Goal: Task Accomplishment & Management: Manage account settings

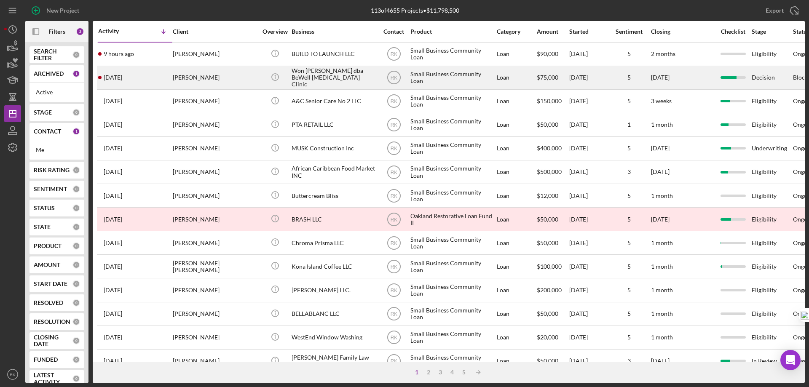
click at [310, 76] on div "Won [PERSON_NAME] dba BeWell [MEDICAL_DATA] Clinic" at bounding box center [333, 78] width 84 height 22
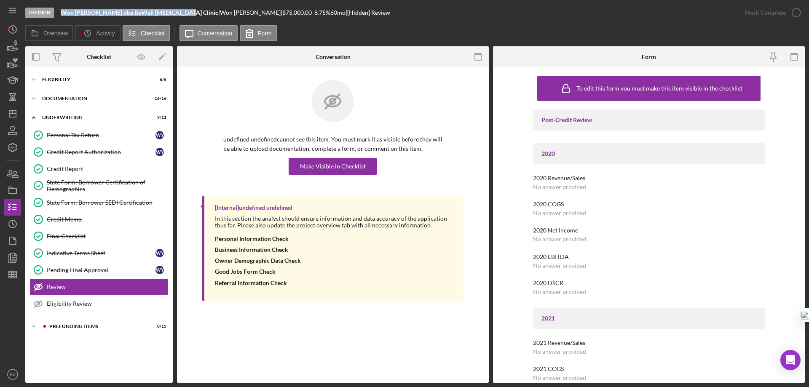
drag, startPoint x: 61, startPoint y: 11, endPoint x: 172, endPoint y: 12, distance: 110.8
click at [172, 12] on b "Won S. Yoo dba BeWell Chiropractic Clinic" at bounding box center [139, 12] width 157 height 7
copy b "Won S. Yoo dba BeWell Chiropractic Clinic"
drag, startPoint x: 179, startPoint y: 12, endPoint x: 202, endPoint y: 13, distance: 22.4
click at [220, 13] on div "Won Yoo |" at bounding box center [251, 12] width 62 height 7
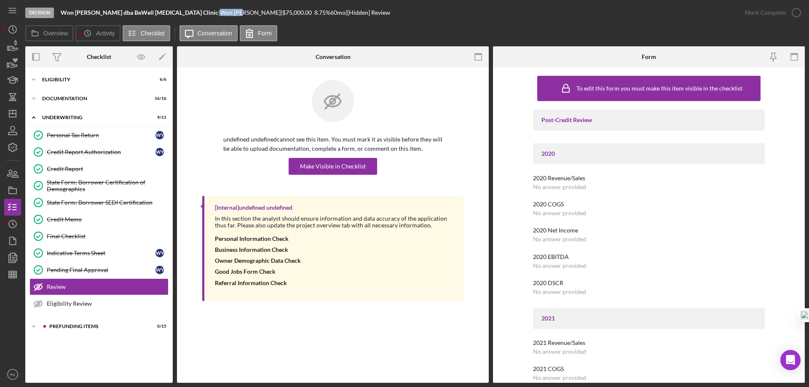
copy div "Won Yoo"
drag, startPoint x: 51, startPoint y: 327, endPoint x: 90, endPoint y: 307, distance: 43.9
click at [52, 327] on div "Prefunding Items" at bounding box center [105, 326] width 113 height 5
click at [60, 83] on div "Icon/Expander Eligibility 6 / 6" at bounding box center [98, 79] width 147 height 17
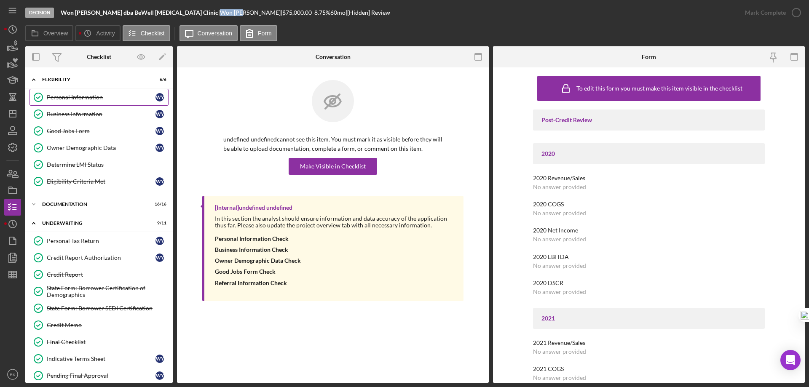
click at [77, 101] on link "Personal Information Personal Information W Y" at bounding box center [98, 97] width 139 height 17
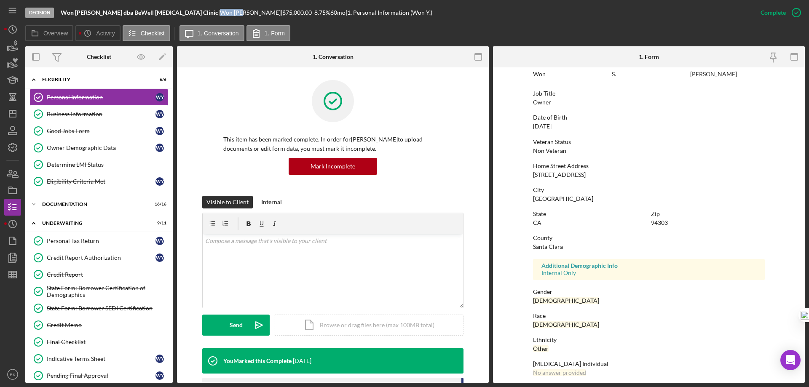
scroll to position [77, 0]
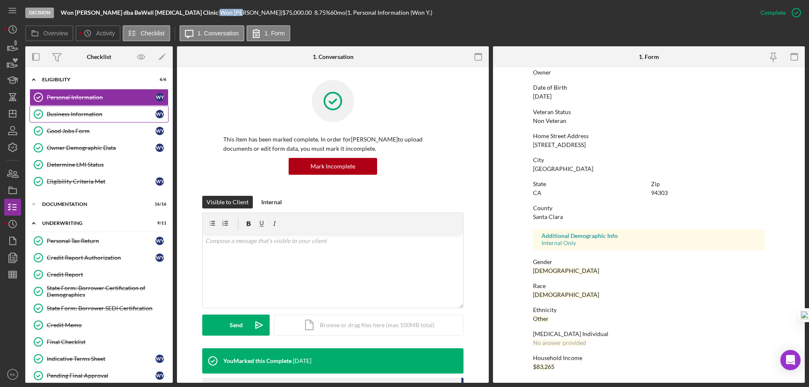
click at [56, 115] on div "Business Information" at bounding box center [101, 114] width 109 height 7
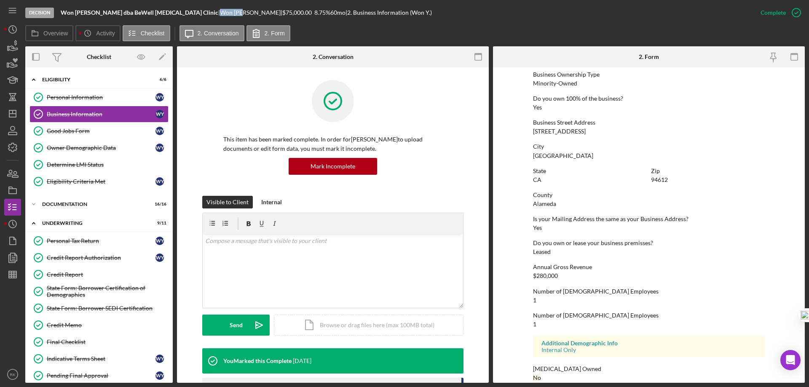
scroll to position [320, 0]
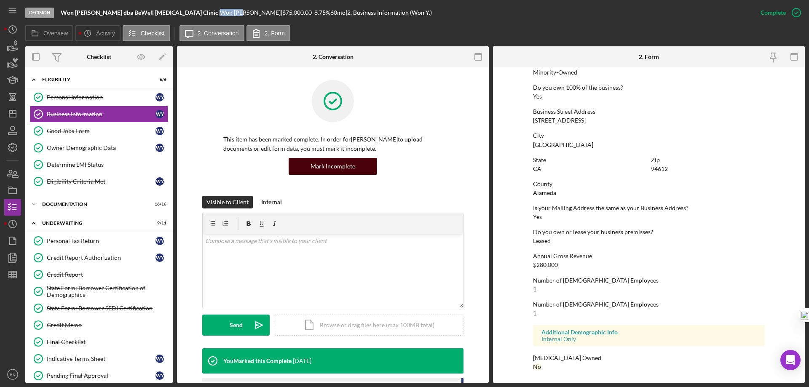
click at [327, 162] on div "Mark Incomplete" at bounding box center [332, 166] width 45 height 17
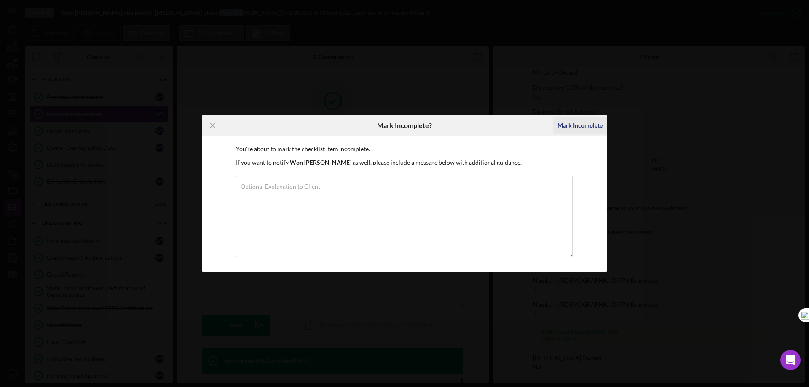
click at [567, 126] on div "Mark Incomplete" at bounding box center [579, 125] width 45 height 17
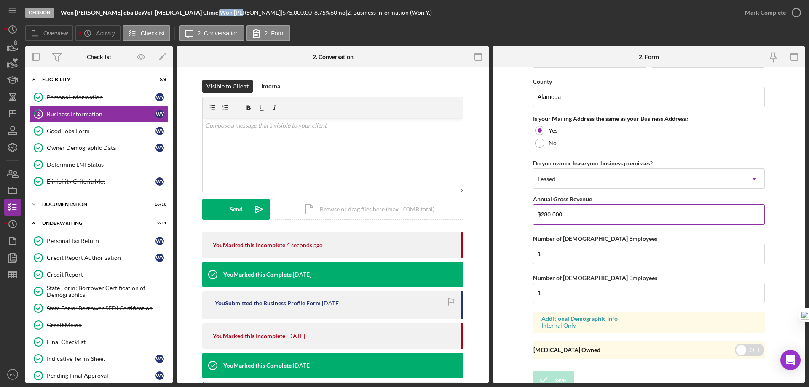
scroll to position [613, 0]
drag, startPoint x: 566, startPoint y: 213, endPoint x: 535, endPoint y: 215, distance: 30.8
click at [535, 215] on input "$280,000" at bounding box center [649, 214] width 232 height 20
type input "$346,489"
click at [550, 378] on icon "submit" at bounding box center [543, 379] width 21 height 21
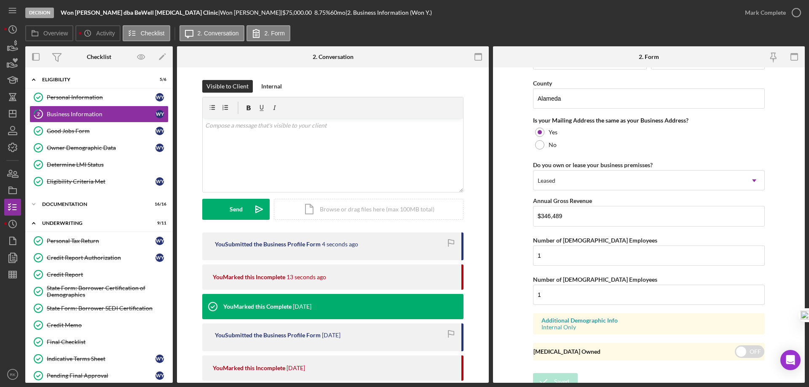
scroll to position [611, 0]
click at [798, 8] on icon "button" at bounding box center [795, 12] width 21 height 21
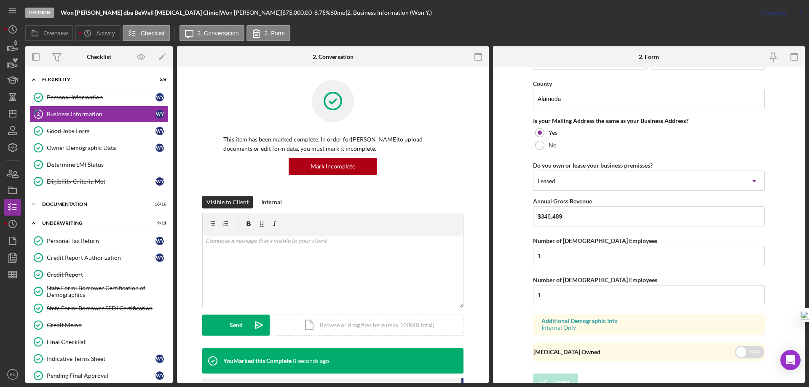
scroll to position [320, 0]
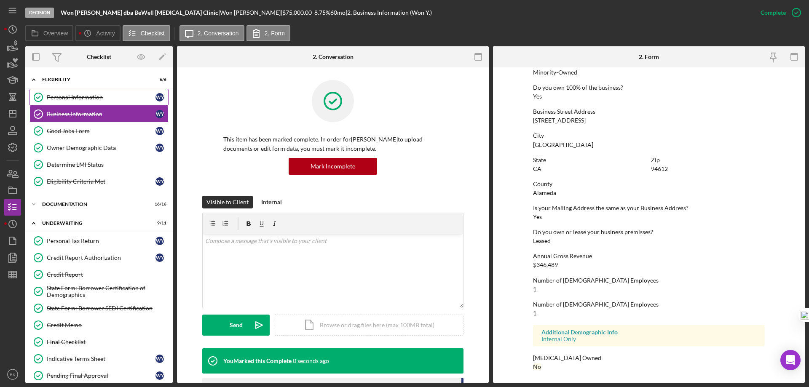
click at [108, 99] on div "Personal Information" at bounding box center [101, 97] width 109 height 7
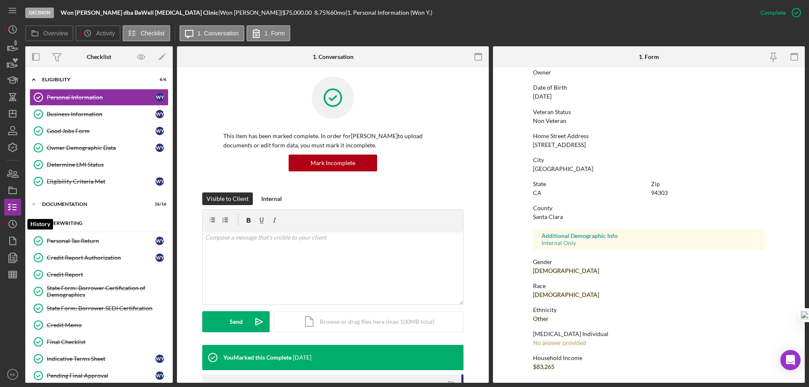
scroll to position [3, 0]
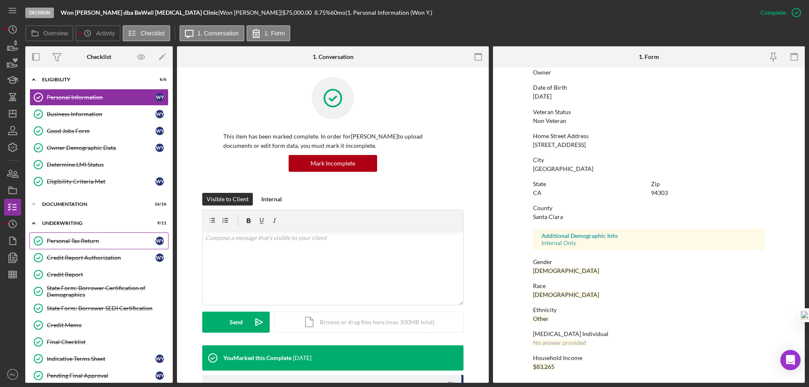
click at [81, 239] on div "Personal Tax Return" at bounding box center [101, 240] width 109 height 7
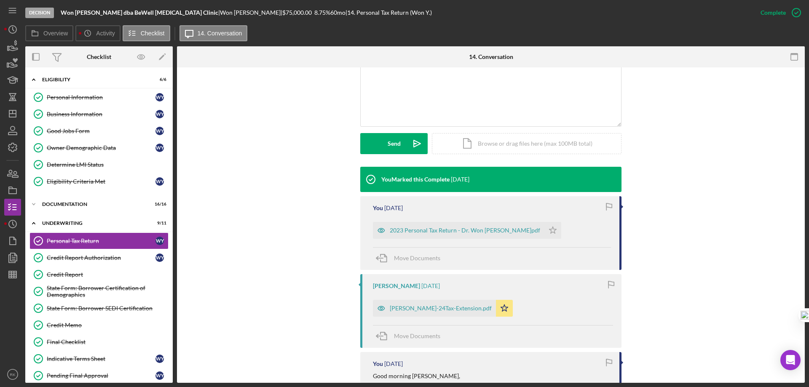
scroll to position [182, 0]
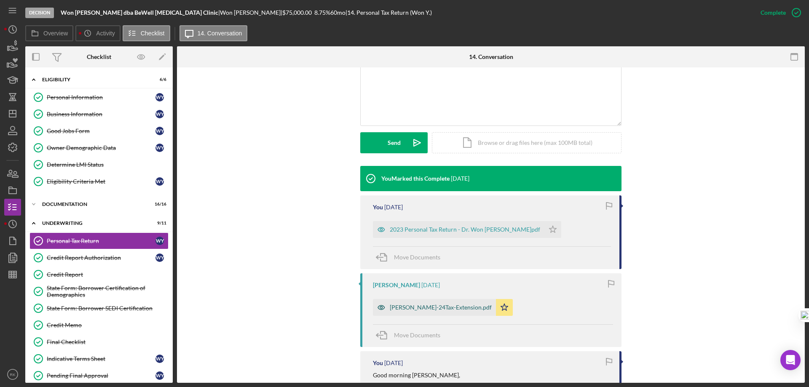
click at [419, 310] on div "Dr. Yoo-24Tax-Extension.pdf" at bounding box center [441, 307] width 102 height 7
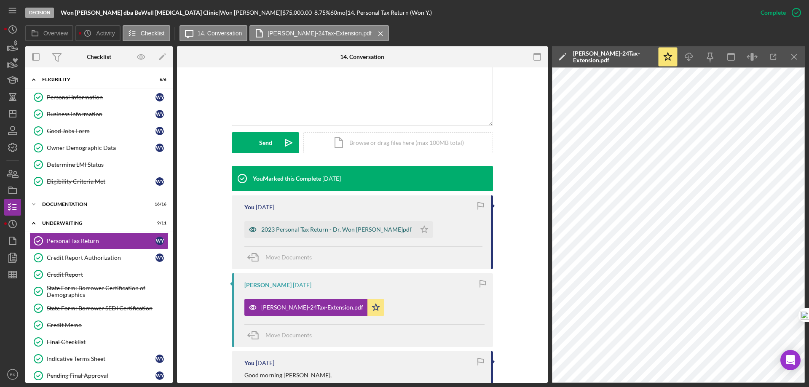
click at [320, 230] on div "2023 Personal Tax Return - Dr. Won S. Yoo, D.C..pdf" at bounding box center [336, 229] width 150 height 7
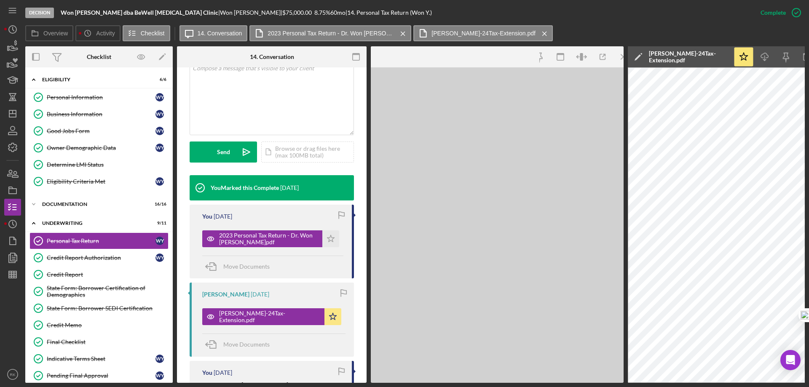
scroll to position [192, 0]
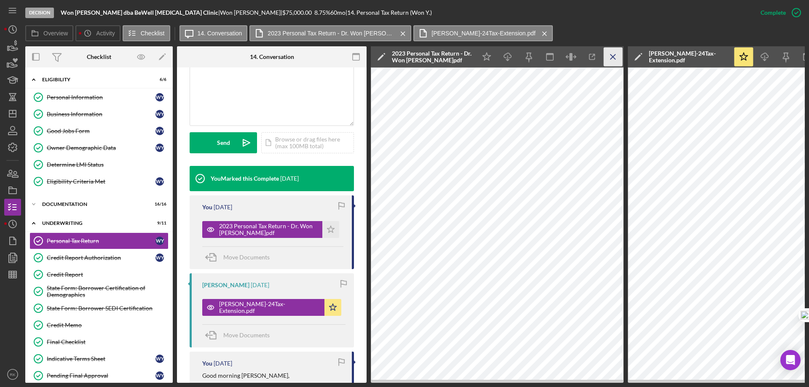
click at [614, 58] on line "button" at bounding box center [612, 56] width 5 height 5
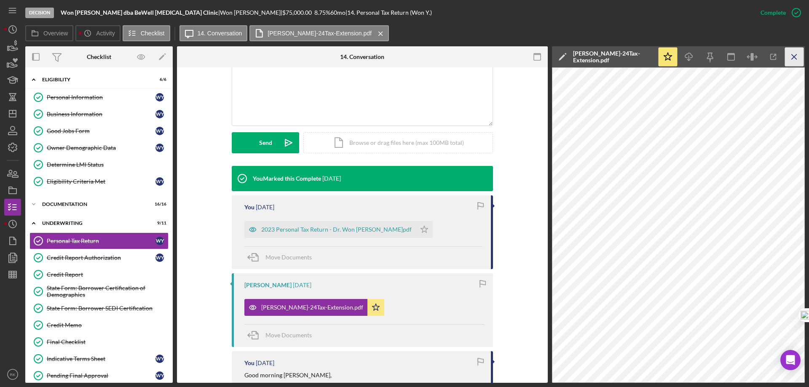
click at [790, 58] on icon "Icon/Menu Close" at bounding box center [794, 57] width 19 height 19
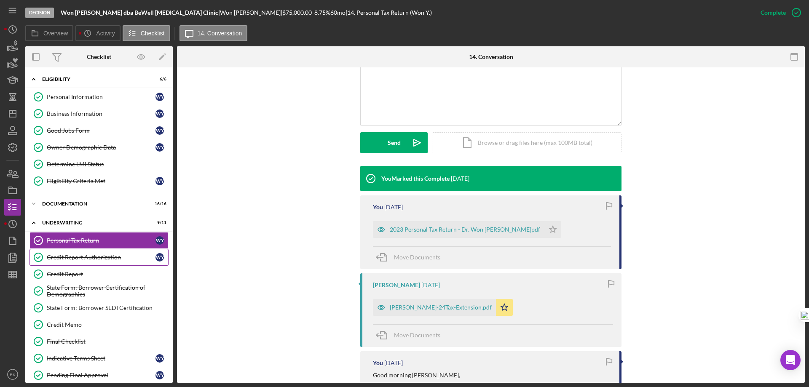
scroll to position [0, 0]
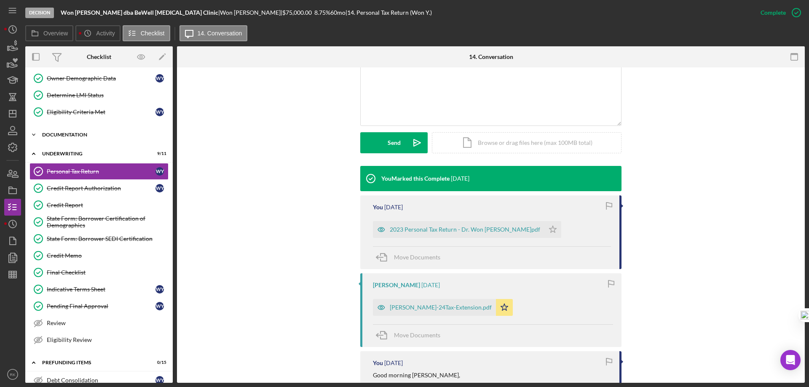
click at [59, 137] on div "Documentation" at bounding box center [102, 134] width 120 height 5
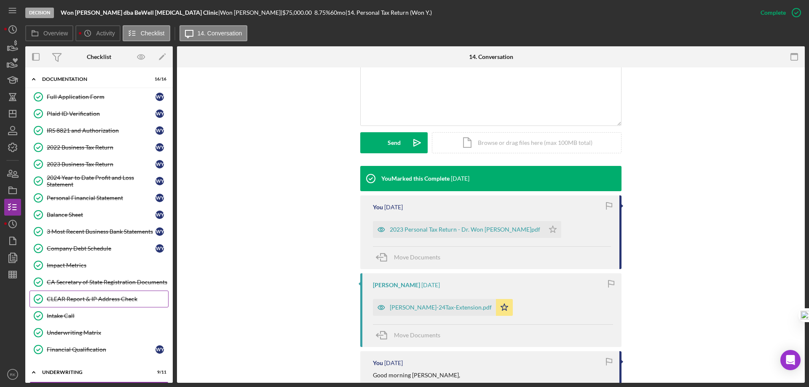
scroll to position [125, 0]
click at [109, 298] on div "CLEAR Report & IP Address Check" at bounding box center [107, 298] width 121 height 7
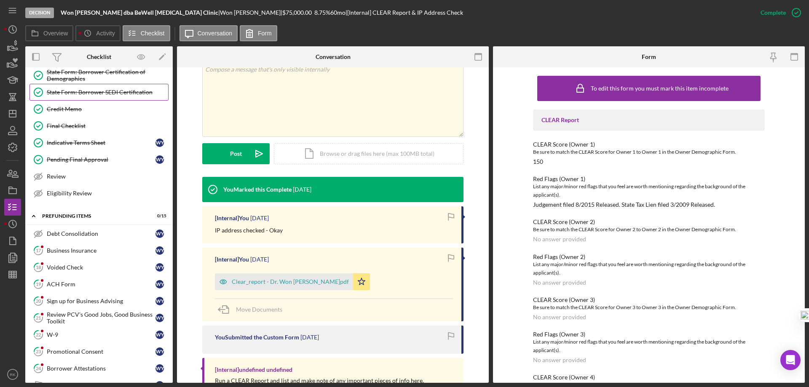
scroll to position [491, 0]
click at [6, 111] on icon "Icon/Dashboard" at bounding box center [12, 113] width 21 height 21
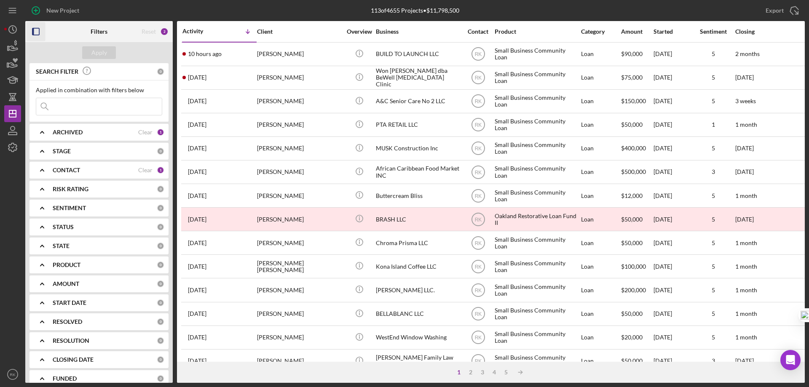
click at [35, 32] on icon "button" at bounding box center [36, 31] width 19 height 19
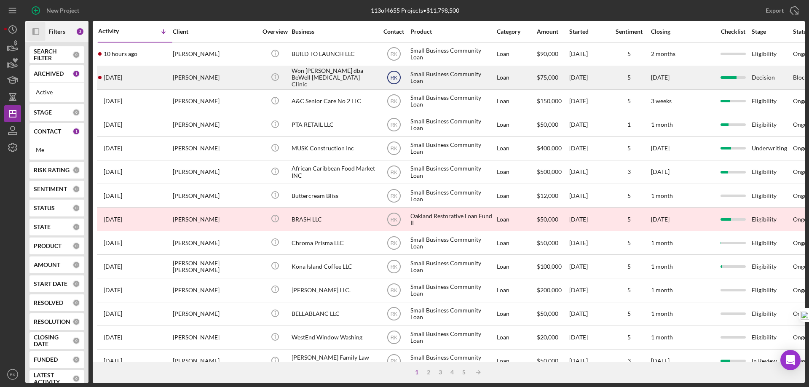
click at [394, 57] on text "RK" at bounding box center [393, 54] width 7 height 6
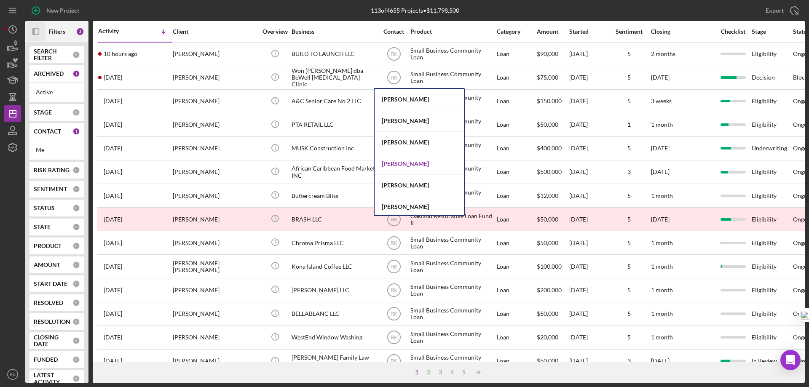
click at [419, 162] on div "Stephanie Simotas" at bounding box center [418, 163] width 89 height 21
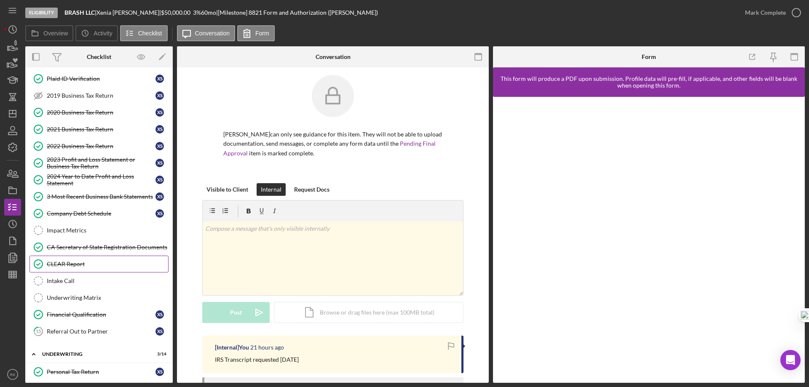
scroll to position [56, 0]
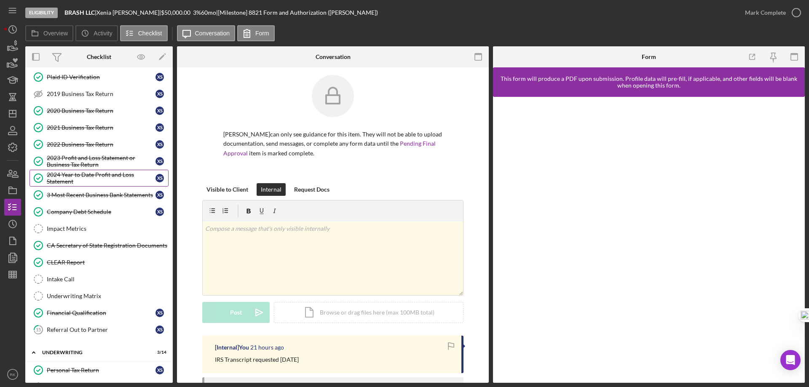
click at [90, 179] on div "2024 Year to Date Profit and Loss Statement" at bounding box center [101, 177] width 109 height 13
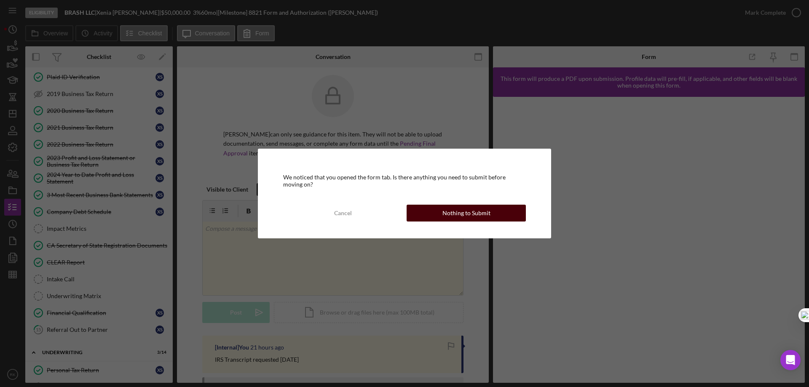
click at [439, 218] on button "Nothing to Submit" at bounding box center [465, 213] width 119 height 17
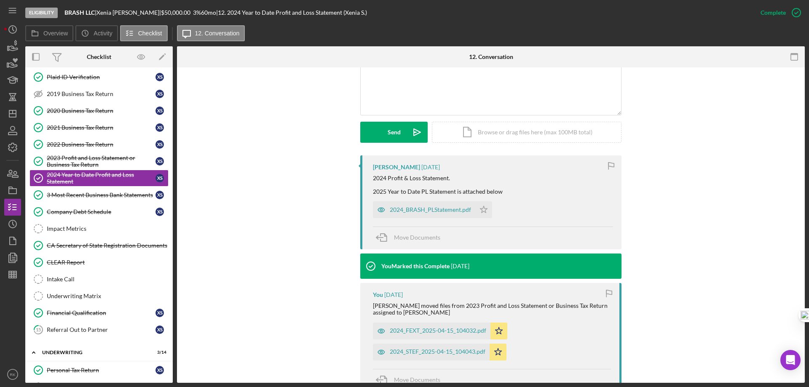
scroll to position [196, 0]
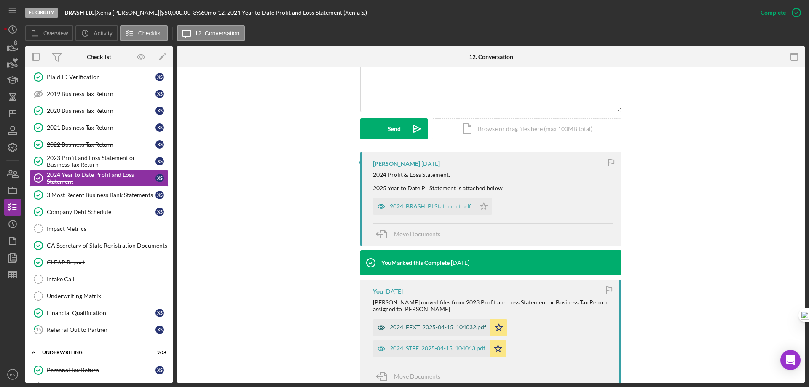
click at [438, 330] on div "2024_FEXT_2025-04-15_104032.pdf" at bounding box center [438, 327] width 96 height 7
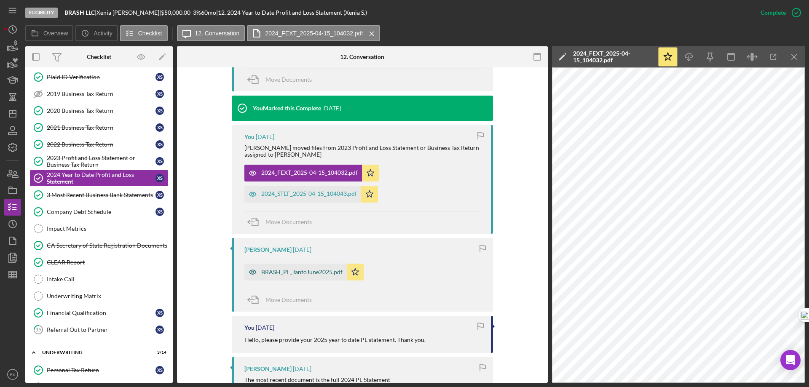
click at [292, 271] on div "BRASH_PL_JantoJune2025.pdf" at bounding box center [301, 272] width 81 height 7
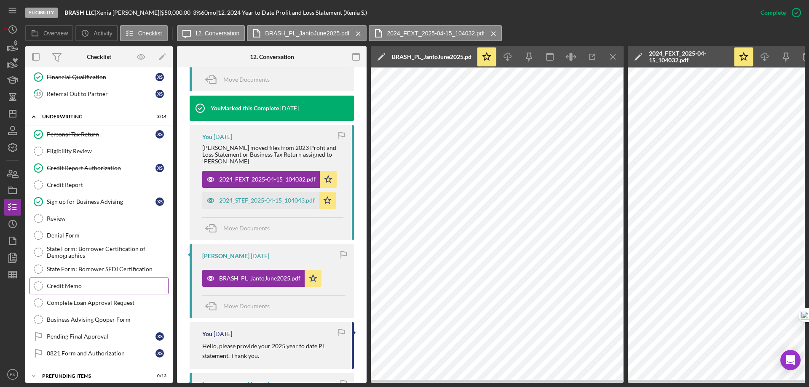
scroll to position [301, 0]
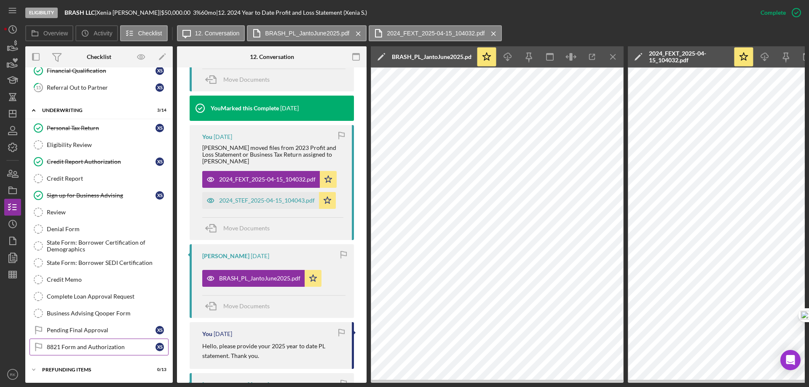
click at [101, 347] on div "8821 Form and Authorization" at bounding box center [101, 347] width 109 height 7
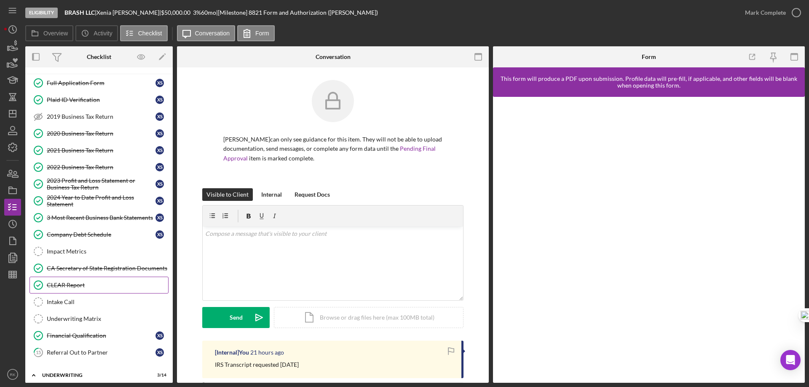
scroll to position [27, 0]
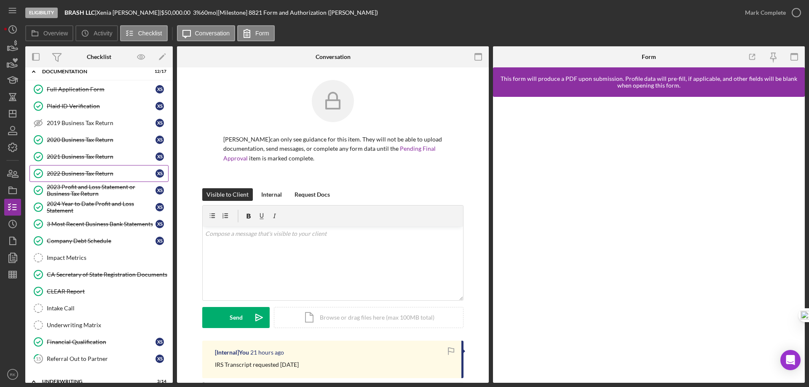
click at [83, 173] on div "2022 Business Tax Return" at bounding box center [101, 173] width 109 height 7
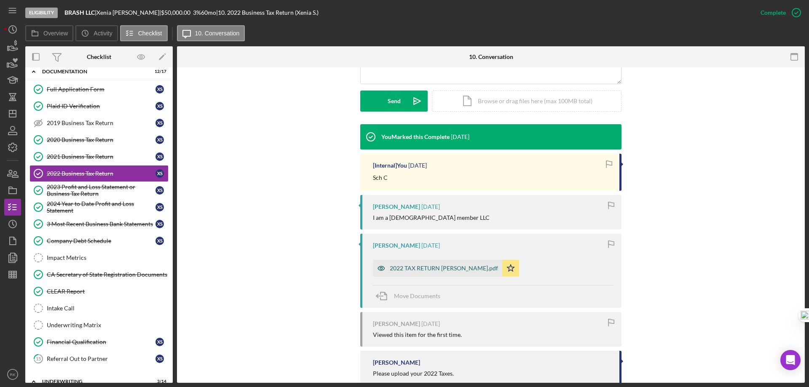
scroll to position [224, 0]
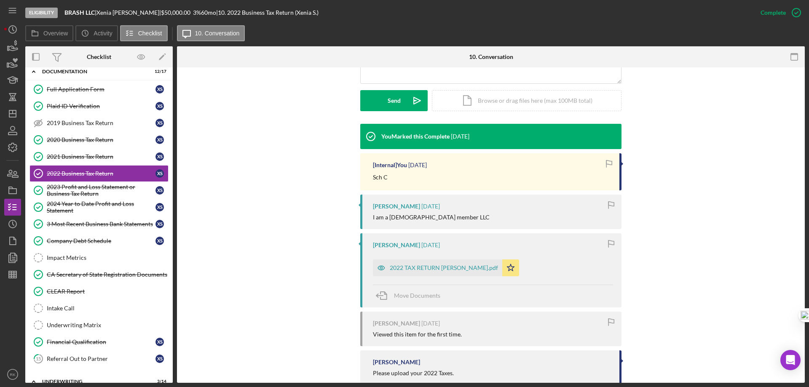
click at [443, 268] on div "2022 TAX RETURN [PERSON_NAME].pdf" at bounding box center [444, 267] width 108 height 7
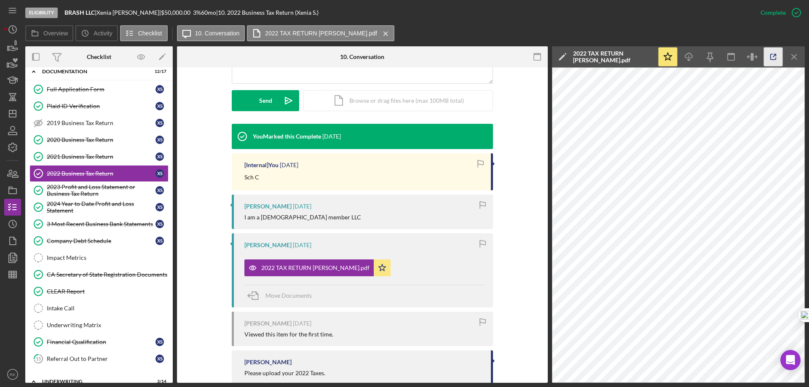
click at [770, 56] on icon "button" at bounding box center [772, 57] width 19 height 19
click at [80, 191] on div "2023 Profit and Loss Statement or Business Tax Return" at bounding box center [101, 190] width 109 height 13
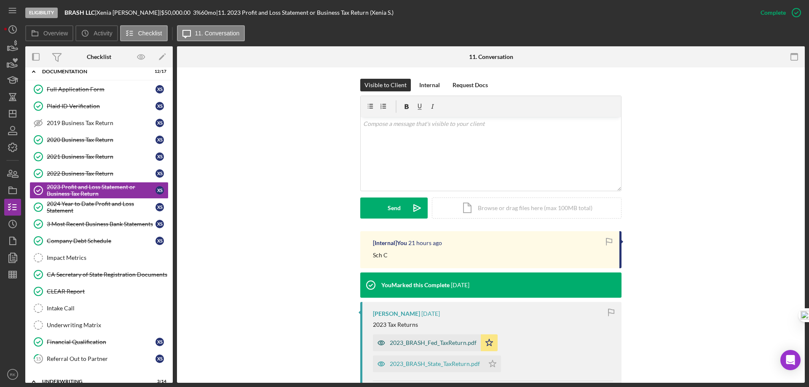
scroll to position [153, 0]
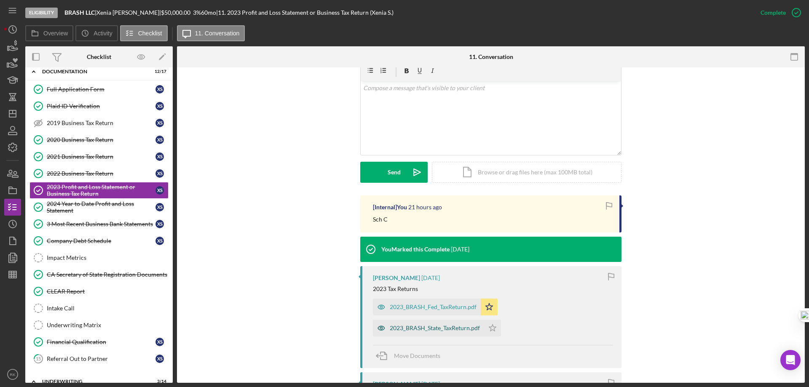
click at [438, 320] on div "2023_BRASH_State_TaxReturn.pdf" at bounding box center [428, 328] width 111 height 17
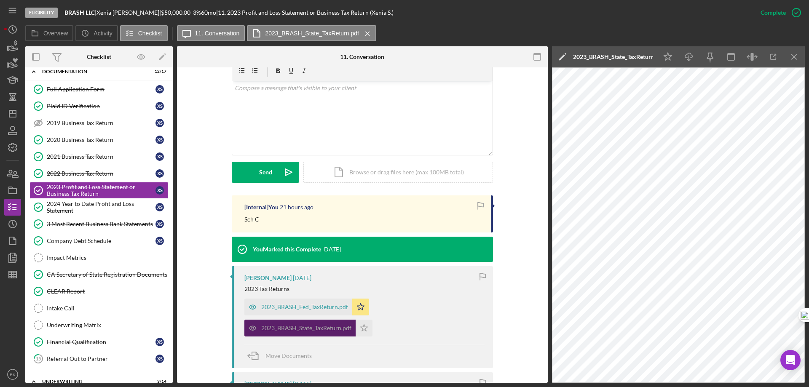
scroll to position [196, 0]
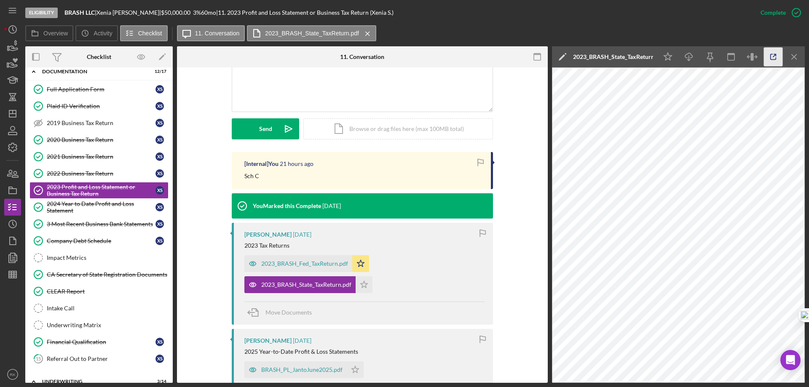
click at [768, 58] on icon "button" at bounding box center [772, 57] width 19 height 19
click at [287, 287] on div "2023_BRASH_State_TaxReturn.pdf" at bounding box center [306, 284] width 90 height 7
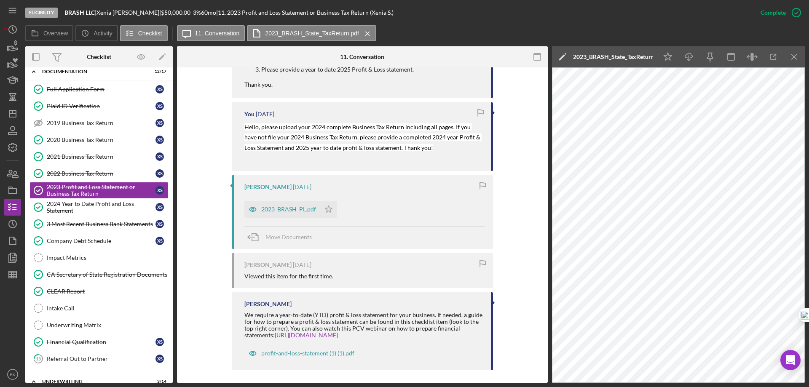
scroll to position [693, 0]
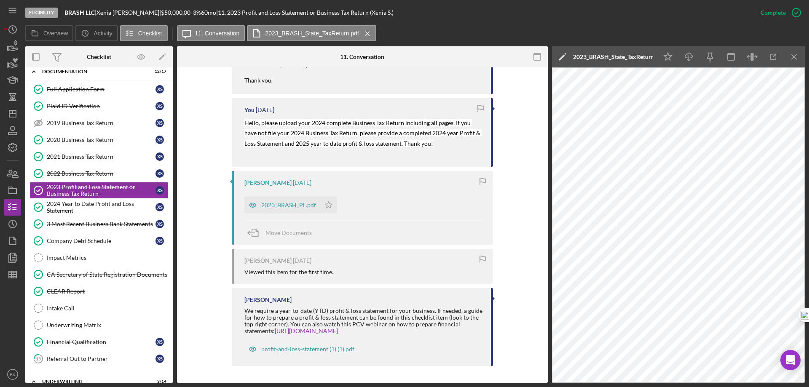
click at [275, 203] on div "2023_BRASH_PL.pdf" at bounding box center [288, 205] width 55 height 7
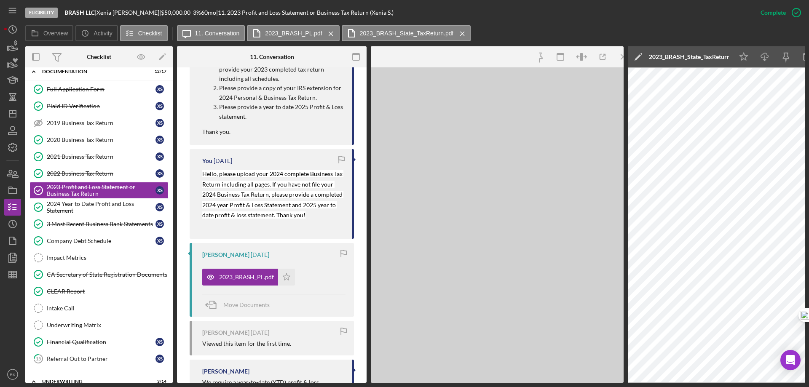
scroll to position [721, 0]
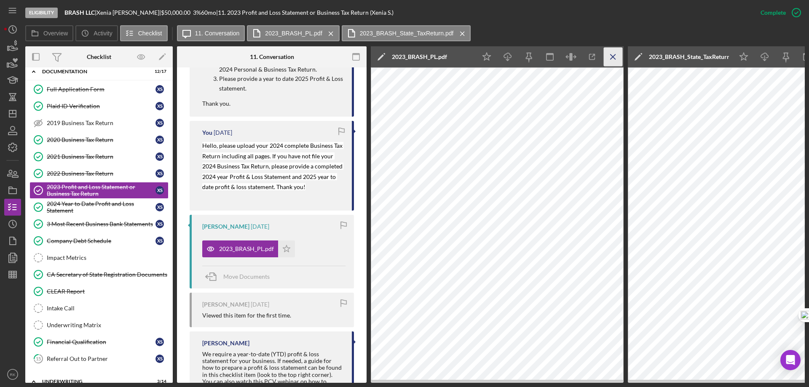
click at [611, 56] on icon "Icon/Menu Close" at bounding box center [612, 57] width 19 height 19
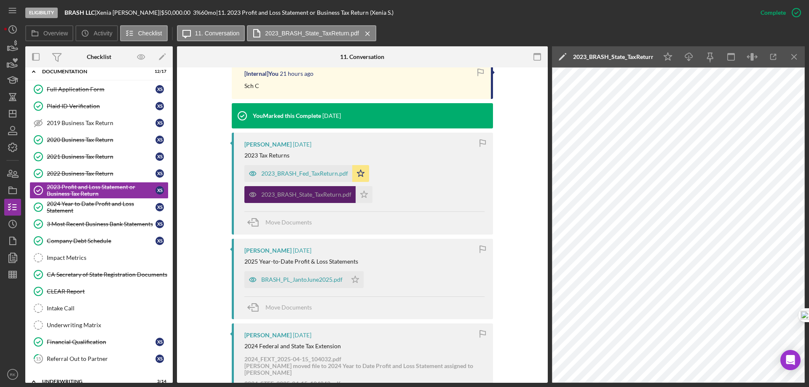
scroll to position [286, 0]
click at [306, 192] on div "2023_BRASH_State_TaxReturn.pdf" at bounding box center [306, 195] width 90 height 7
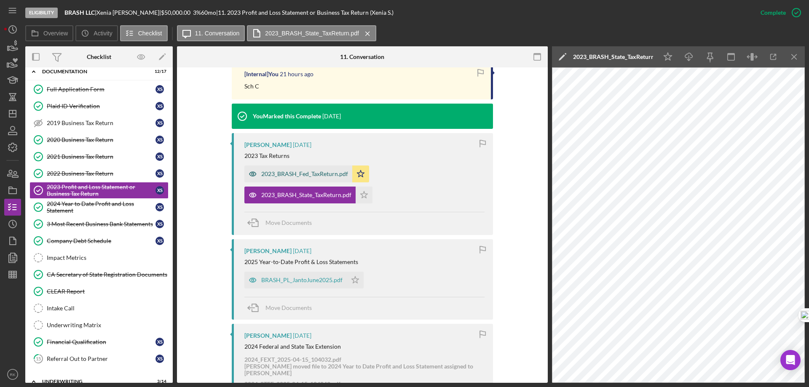
click at [299, 174] on div "2023_BRASH_Fed_TaxReturn.pdf" at bounding box center [304, 174] width 87 height 7
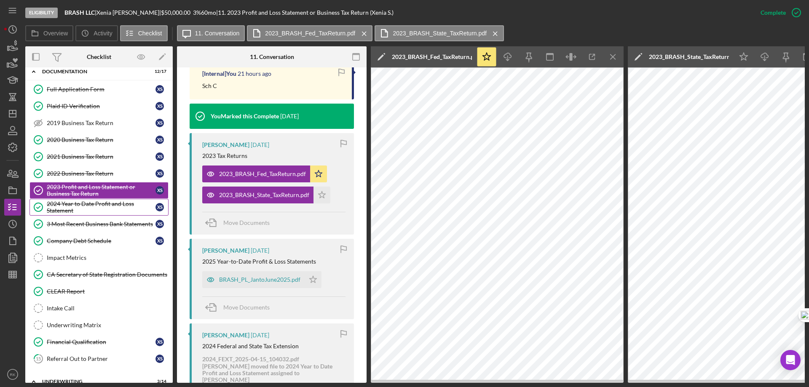
click at [96, 208] on div "2024 Year to Date Profit and Loss Statement" at bounding box center [101, 206] width 109 height 13
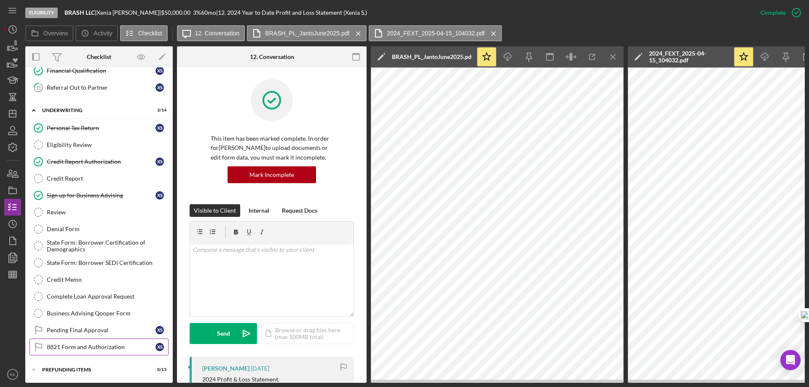
scroll to position [301, 0]
click at [91, 344] on div "8821 Form and Authorization" at bounding box center [101, 347] width 109 height 7
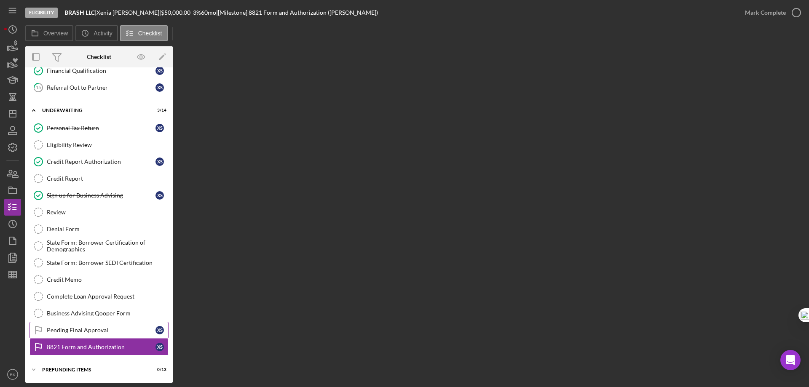
scroll to position [298, 0]
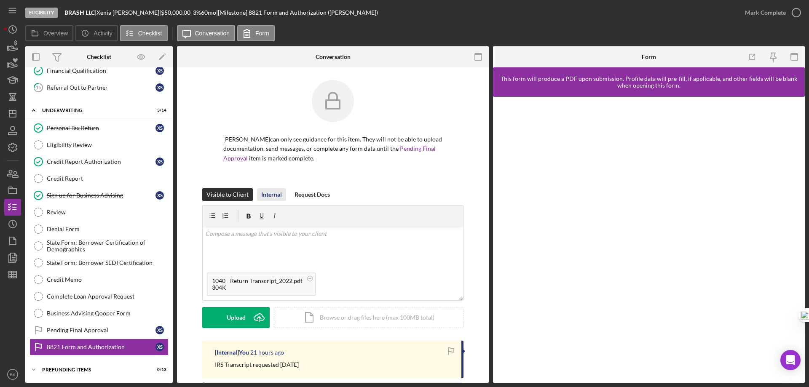
click at [271, 196] on div "Internal" at bounding box center [271, 194] width 21 height 13
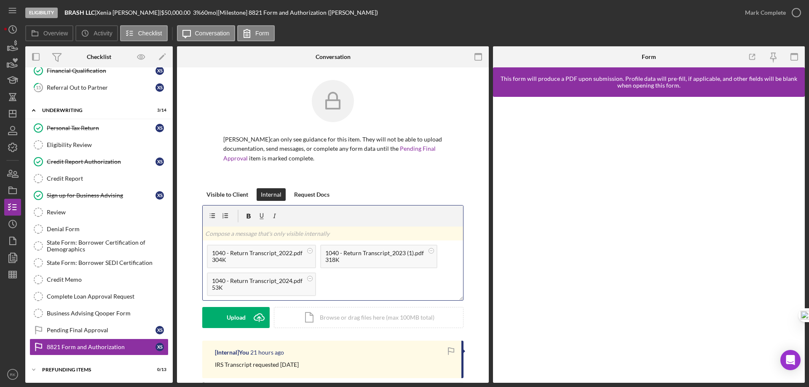
click at [230, 235] on p at bounding box center [333, 233] width 256 height 9
click at [252, 236] on p "2024 No record/on extension." at bounding box center [333, 234] width 256 height 9
click at [245, 320] on button "Post Icon/icon-invite-send" at bounding box center [235, 317] width 67 height 21
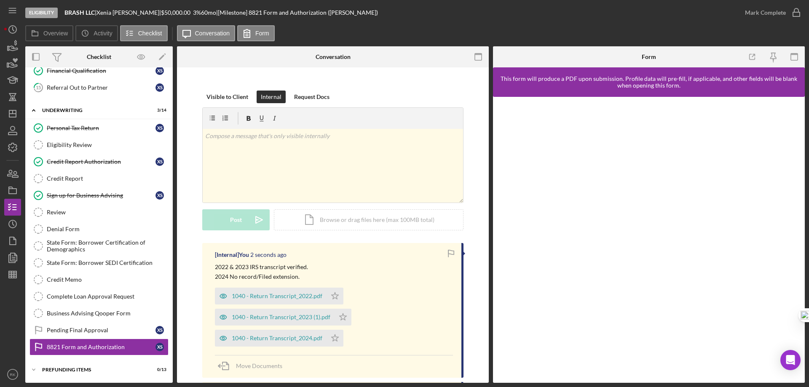
scroll to position [98, 0]
click at [332, 294] on icon "Icon/Star" at bounding box center [334, 295] width 17 height 17
click at [341, 313] on icon "Icon/Star" at bounding box center [342, 316] width 17 height 17
click at [334, 338] on polygon "button" at bounding box center [334, 337] width 7 height 7
click at [797, 15] on icon "button" at bounding box center [795, 12] width 21 height 21
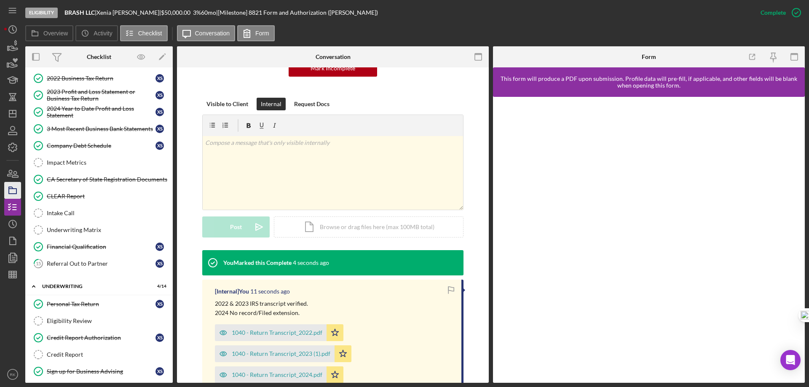
scroll to position [121, 0]
drag, startPoint x: 65, startPoint y: 12, endPoint x: 95, endPoint y: 11, distance: 30.3
click at [95, 11] on b "BRASH LLC" at bounding box center [79, 12] width 30 height 7
copy b "BRASH LLC"
click at [15, 189] on rect "button" at bounding box center [13, 191] width 8 height 5
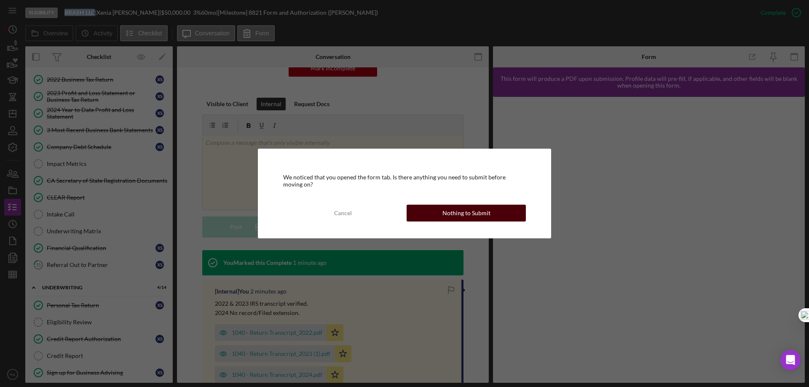
click at [439, 210] on button "Nothing to Submit" at bounding box center [465, 213] width 119 height 17
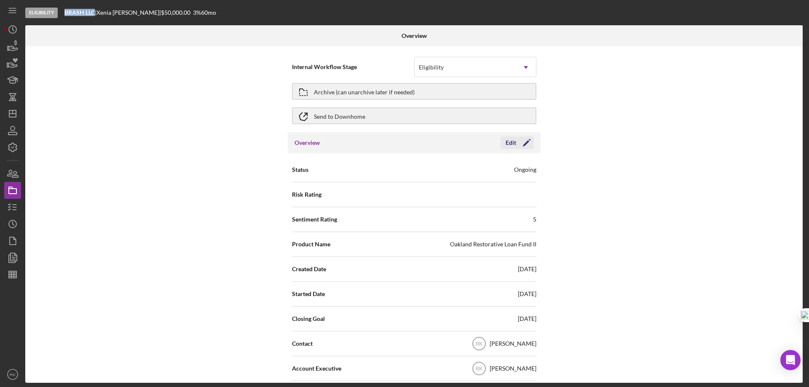
click at [524, 139] on icon "Icon/Edit" at bounding box center [526, 142] width 21 height 21
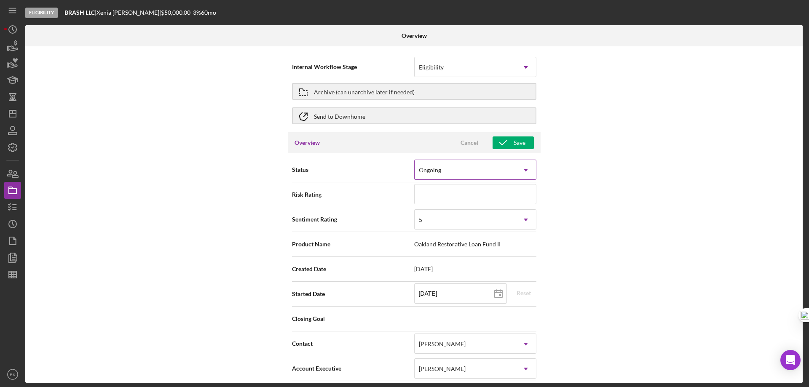
click at [525, 168] on icon "Icon/Dropdown Arrow" at bounding box center [525, 170] width 20 height 20
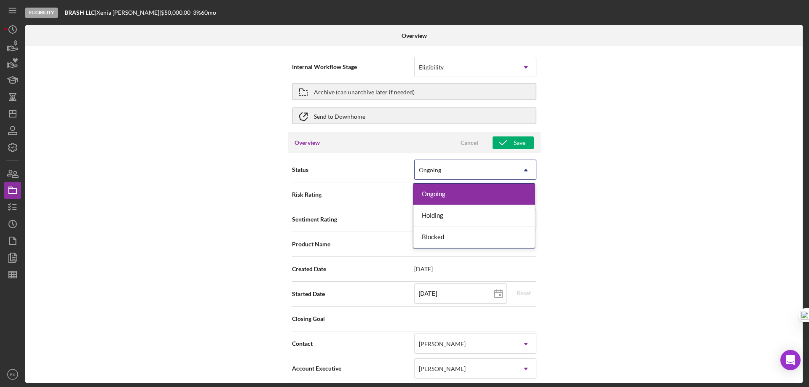
click at [566, 155] on div "Internal Workflow Stage Eligibility Icon/Dropdown Arrow Archive (can unarchive …" at bounding box center [413, 214] width 777 height 336
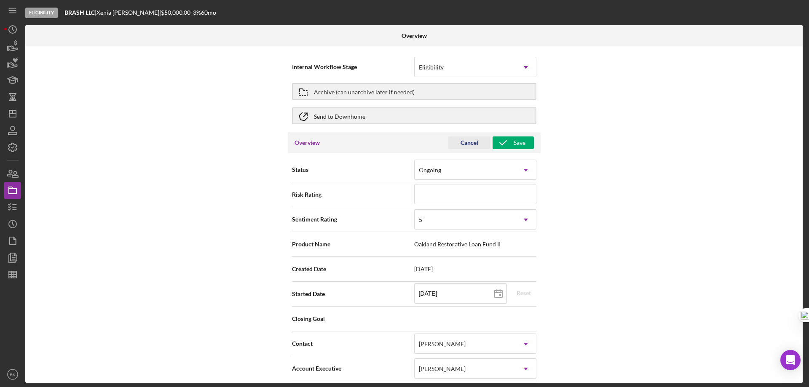
click at [464, 139] on div "Cancel" at bounding box center [469, 142] width 18 height 13
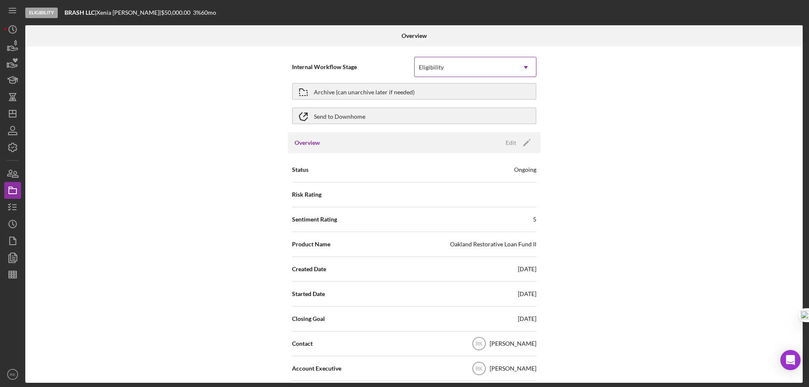
click at [523, 67] on icon "Icon/Dropdown Arrow" at bounding box center [525, 67] width 20 height 20
click at [576, 81] on div "Internal Workflow Stage Eligibility Icon/Dropdown Arrow Archive (can unarchive …" at bounding box center [413, 214] width 777 height 336
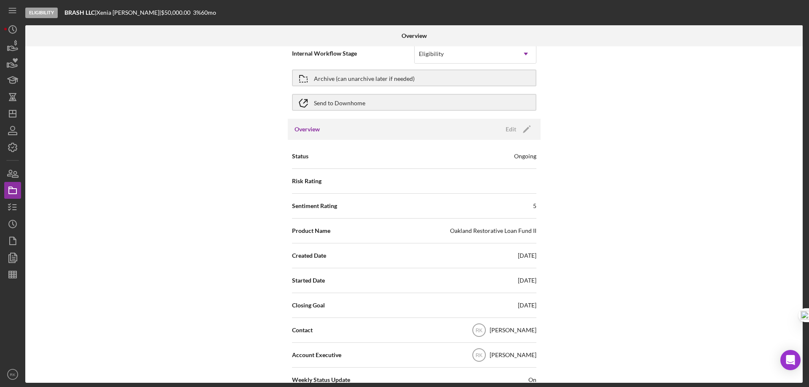
scroll to position [14, 0]
click at [12, 112] on icon "Icon/Dashboard" at bounding box center [12, 113] width 21 height 21
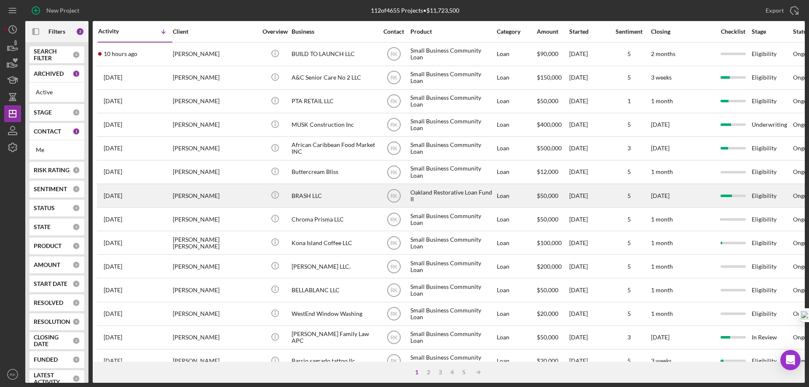
click at [139, 196] on div "[DATE] [PERSON_NAME]" at bounding box center [135, 195] width 74 height 22
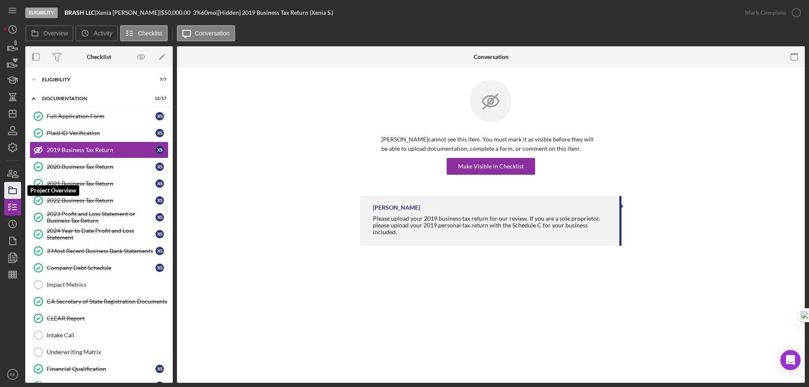
click at [13, 189] on polygon "button" at bounding box center [11, 188] width 4 height 2
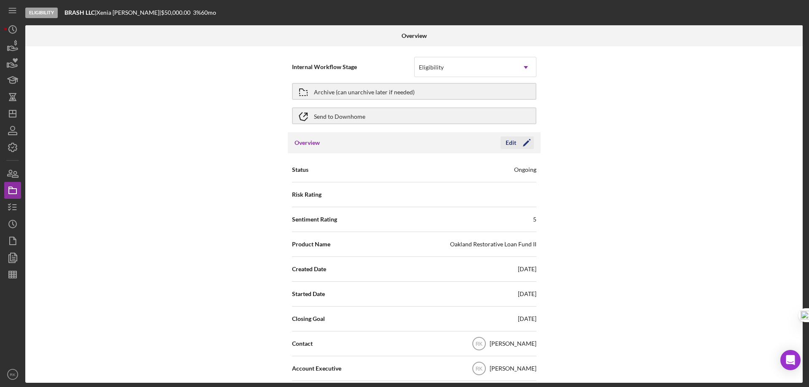
click at [523, 144] on polygon "button" at bounding box center [526, 143] width 6 height 6
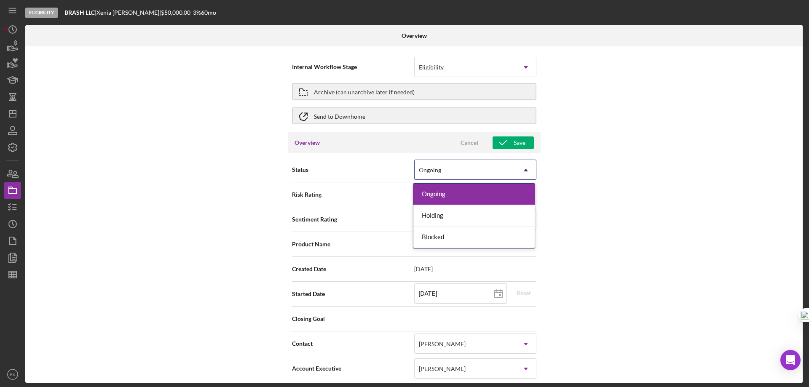
click at [522, 171] on icon "Icon/Dropdown Arrow" at bounding box center [525, 170] width 20 height 20
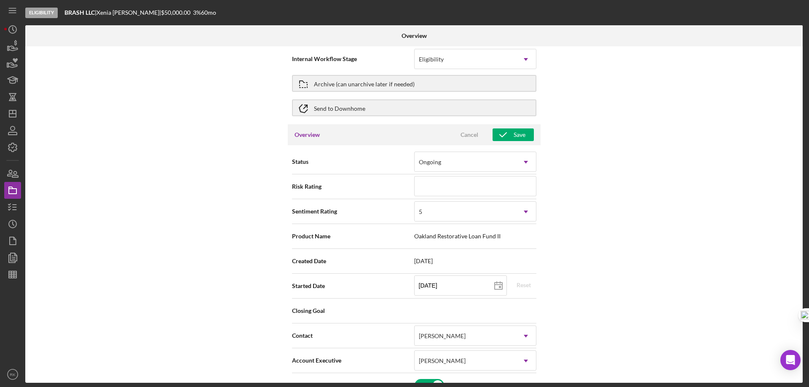
click at [585, 183] on div "Internal Workflow Stage Eligibility Icon/Dropdown Arrow Archive (can unarchive …" at bounding box center [413, 214] width 777 height 336
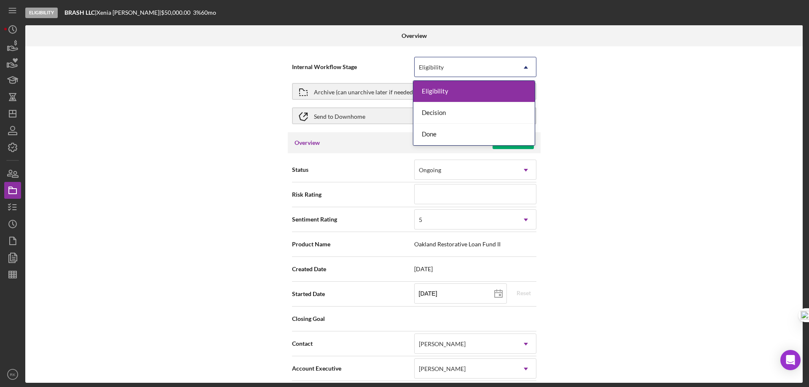
click at [523, 64] on icon "Icon/Dropdown Arrow" at bounding box center [525, 67] width 20 height 20
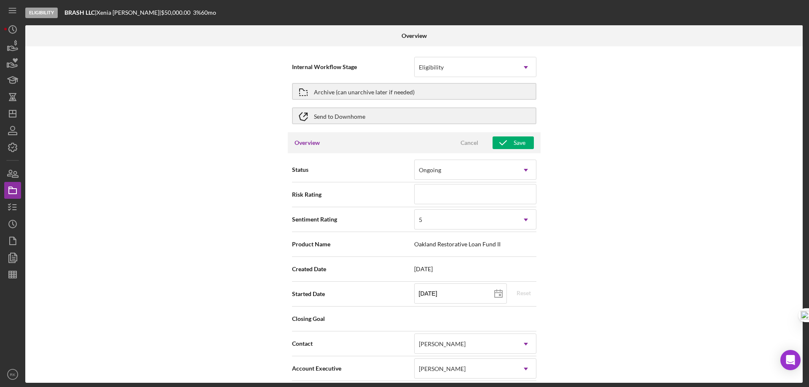
click at [586, 101] on div "Internal Workflow Stage Eligibility Icon/Dropdown Arrow Archive (can unarchive …" at bounding box center [413, 214] width 777 height 336
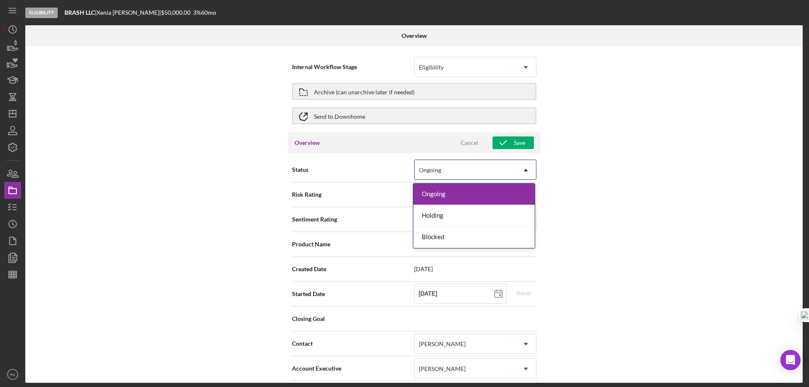
click at [524, 169] on use at bounding box center [525, 170] width 4 height 3
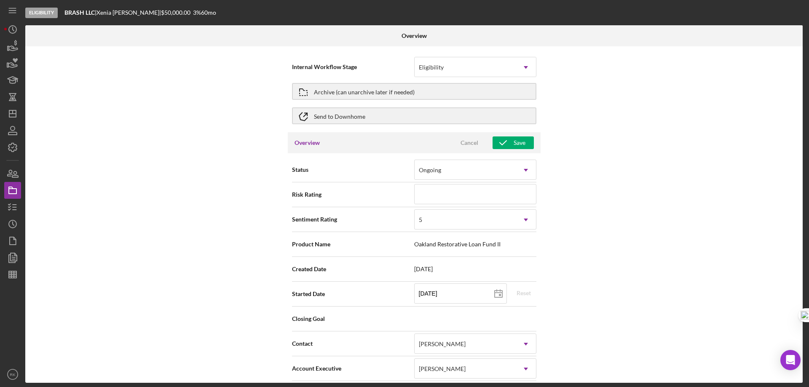
click at [589, 150] on div "Internal Workflow Stage Eligibility Icon/Dropdown Arrow Archive (can unarchive …" at bounding box center [413, 214] width 777 height 336
click at [465, 140] on div "Cancel" at bounding box center [469, 142] width 18 height 13
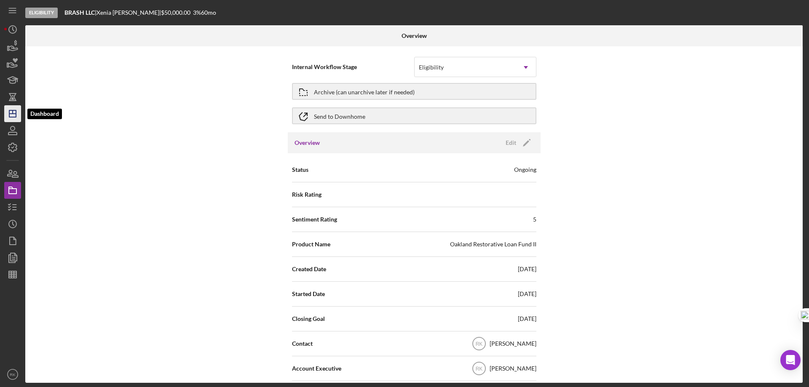
click at [8, 117] on icon "Icon/Dashboard" at bounding box center [12, 113] width 21 height 21
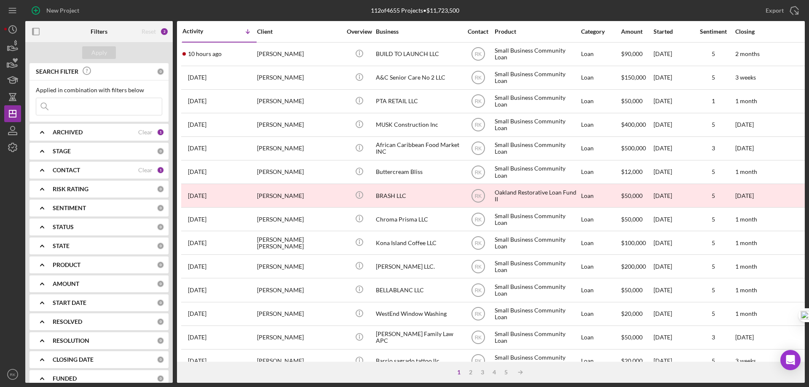
drag, startPoint x: 35, startPoint y: 30, endPoint x: 82, endPoint y: 55, distance: 52.7
click at [36, 31] on icon "button" at bounding box center [36, 31] width 19 height 19
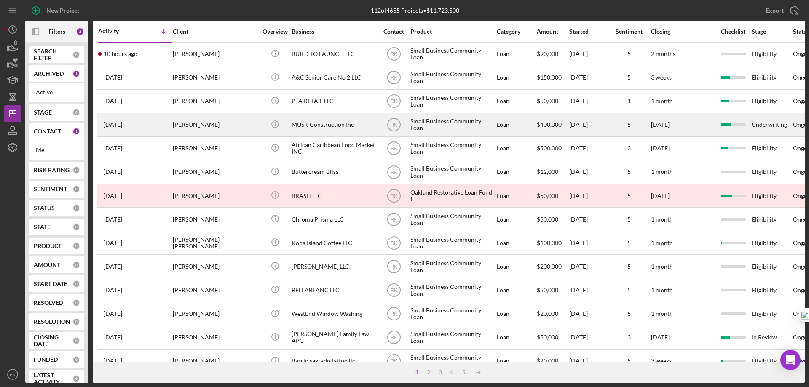
click at [300, 128] on div "MUSK Construction Inc" at bounding box center [333, 125] width 84 height 22
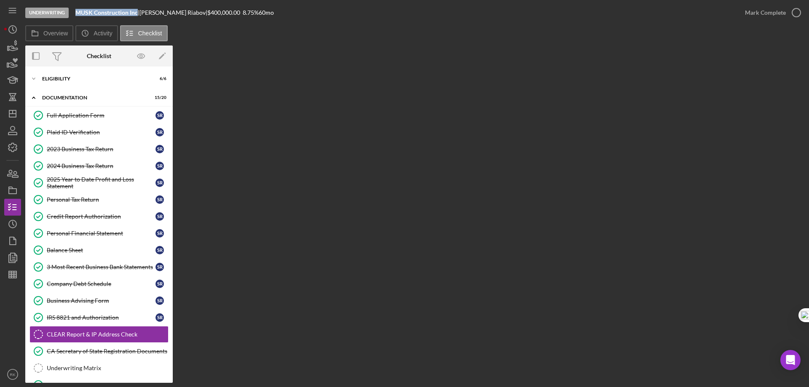
drag, startPoint x: 76, startPoint y: 12, endPoint x: 138, endPoint y: 12, distance: 61.9
click at [138, 12] on div "MUSK Construction Inc |" at bounding box center [107, 12] width 64 height 7
copy b "MUSK Construction Inc"
